Goal: Task Accomplishment & Management: Manage account settings

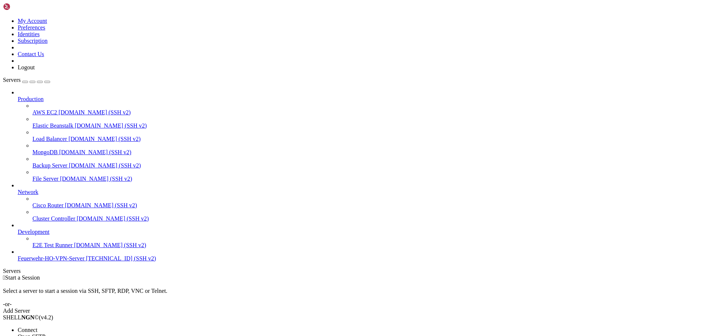
click at [85, 327] on li "Connect" at bounding box center [51, 330] width 67 height 7
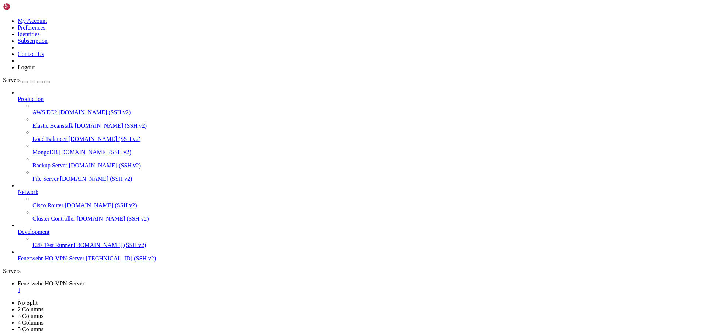
scroll to position [77633, 0]
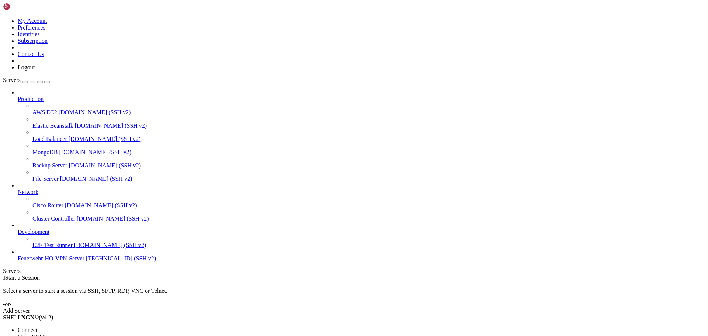
click at [67, 327] on li "Connect" at bounding box center [51, 330] width 67 height 7
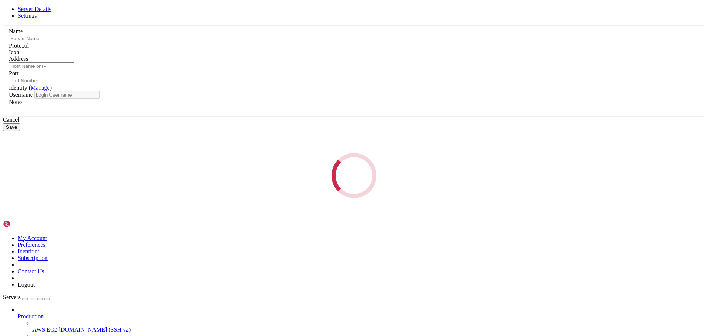
type input "Feuerwehr-HO-VPN-Server"
type input "[TECHNICAL_ID]"
type input "22"
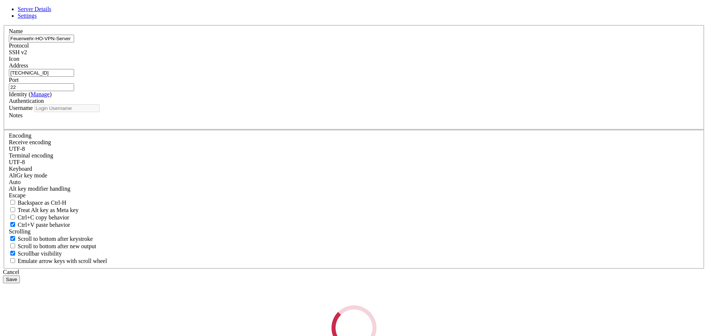
type input "root"
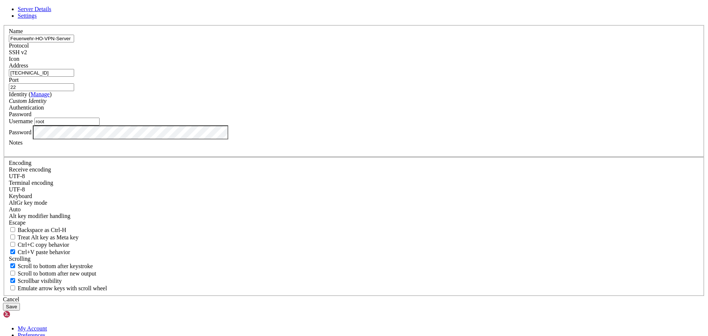
click at [20, 303] on button "Save" at bounding box center [11, 307] width 17 height 8
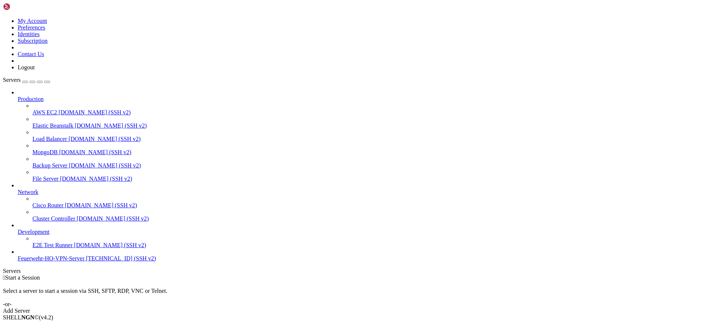
click at [86, 262] on span "[TECHNICAL_ID] (SSH v2)" at bounding box center [121, 258] width 70 height 6
click at [37, 327] on span "Connect" at bounding box center [28, 330] width 20 height 6
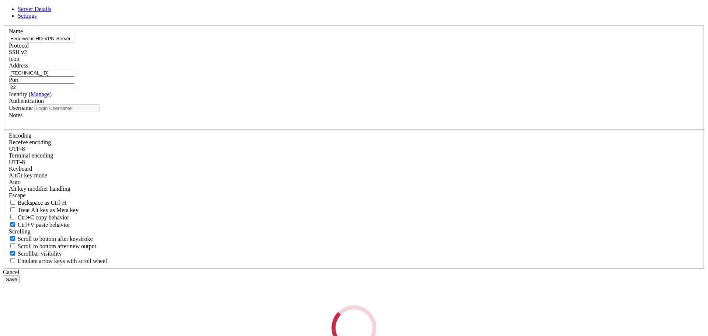
type input "root"
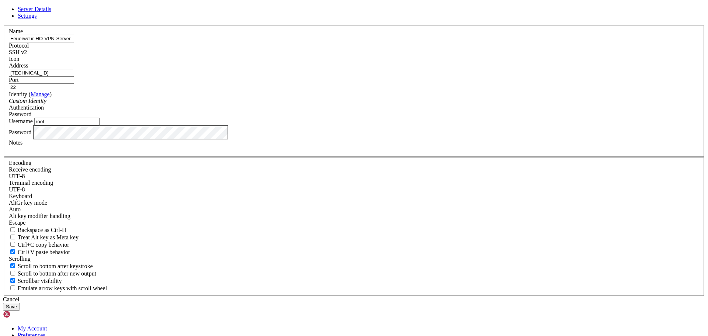
click at [191, 201] on div "Server Details Settings Name Feuerwehr-HO-VPN-Server Protocol SSH v2 Icon" at bounding box center [354, 158] width 702 height 305
click at [402, 296] on div "Cancel" at bounding box center [354, 299] width 702 height 7
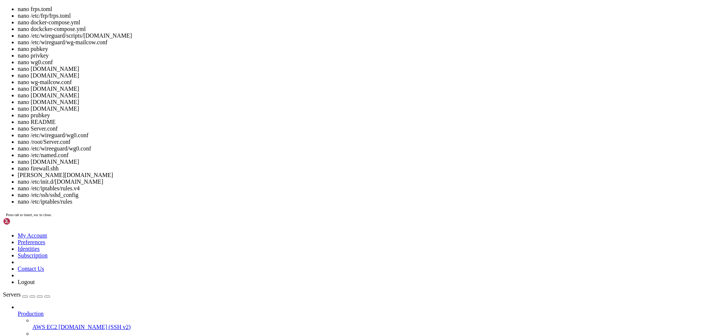
scroll to position [31, 0]
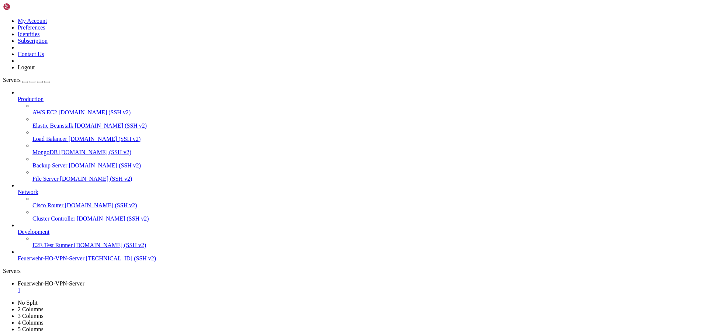
drag, startPoint x: 190, startPoint y: 575, endPoint x: 212, endPoint y: 612, distance: 43.0
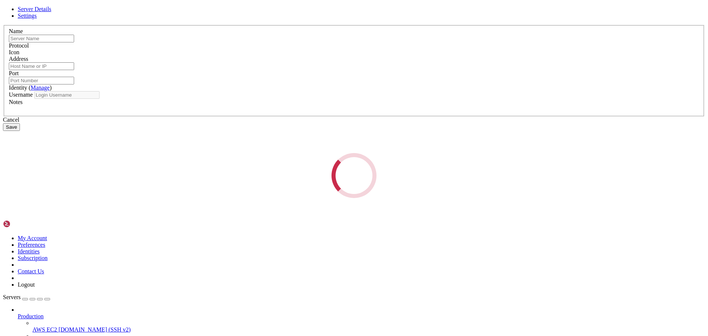
type input "Feuerwehr-HO-VPN-Server"
type input "[TECHNICAL_ID]"
type input "22"
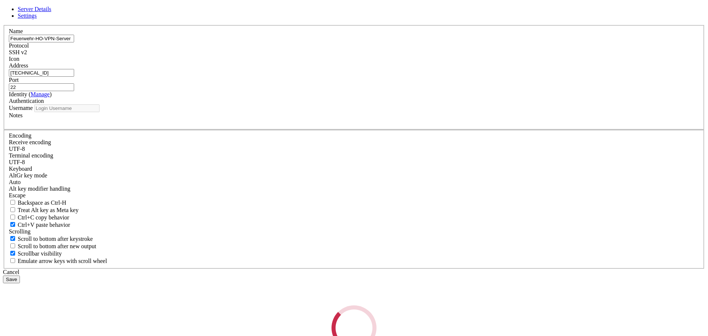
type input "root"
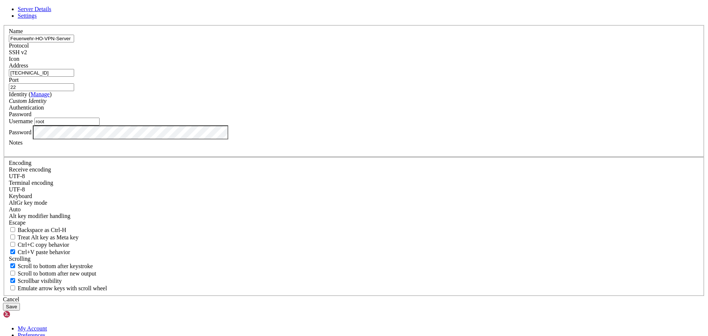
click at [74, 91] on input "22" at bounding box center [41, 87] width 65 height 8
type input "2806"
click at [20, 303] on button "Save" at bounding box center [11, 307] width 17 height 8
